Goal: Register for event/course

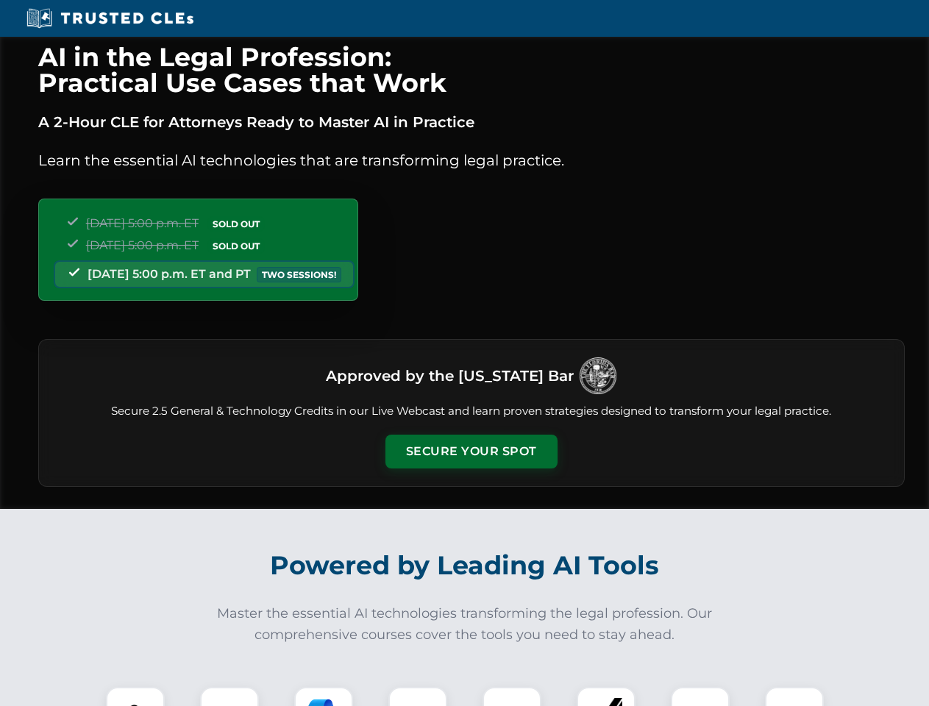
click at [471, 452] on button "Secure Your Spot" at bounding box center [471, 452] width 172 height 34
click at [135, 697] on img at bounding box center [135, 716] width 43 height 43
click at [229, 697] on div at bounding box center [229, 716] width 59 height 59
click at [324, 697] on div at bounding box center [323, 716] width 59 height 59
click at [418, 697] on img at bounding box center [417, 716] width 41 height 41
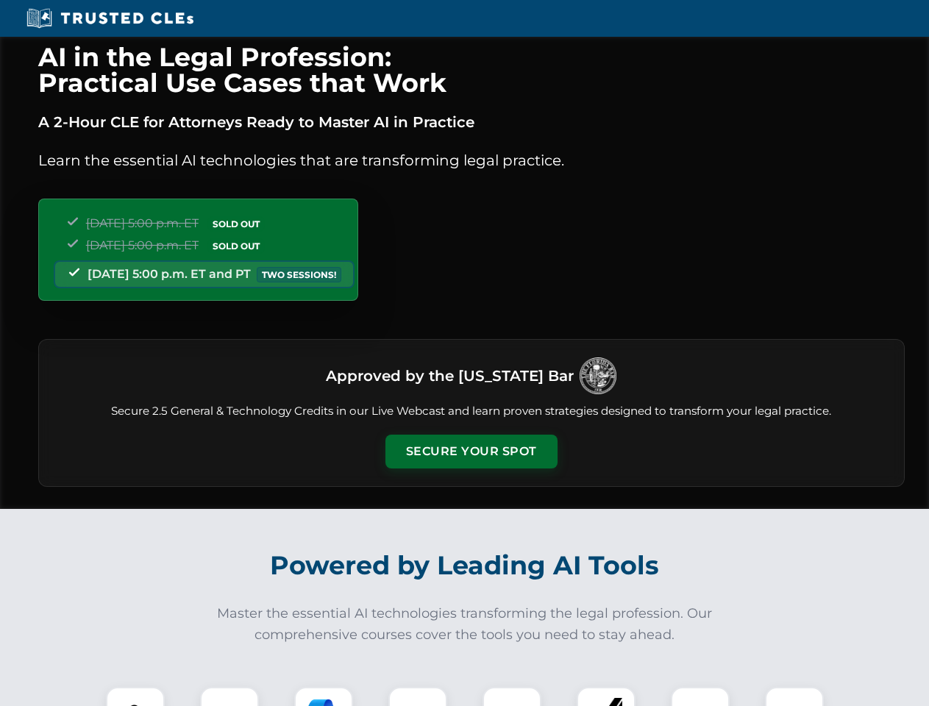
click at [512, 697] on div at bounding box center [512, 716] width 59 height 59
